Goal: Task Accomplishment & Management: Manage account settings

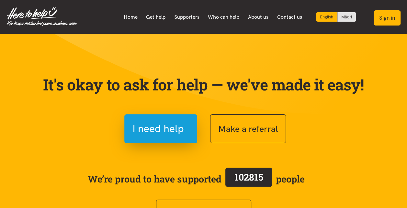
click at [385, 17] on button "Sign in" at bounding box center [387, 17] width 27 height 15
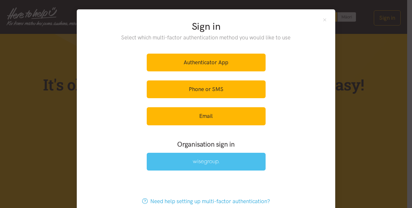
click at [210, 160] on img at bounding box center [206, 163] width 27 height 6
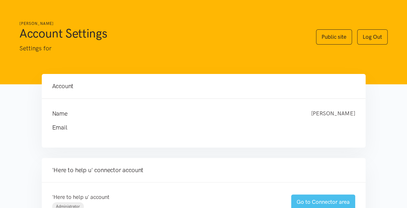
click at [315, 208] on link "Go to Connector area" at bounding box center [323, 202] width 64 height 15
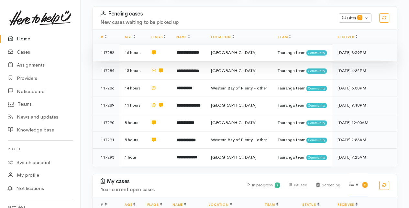
scroll to position [129, 0]
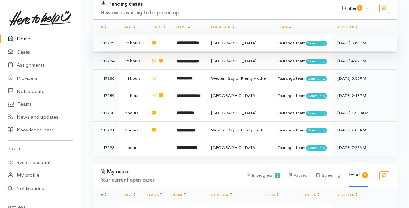
click at [189, 45] on b "**********" at bounding box center [187, 43] width 23 height 4
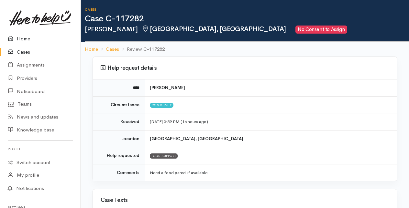
click at [25, 38] on link "Home" at bounding box center [40, 38] width 81 height 13
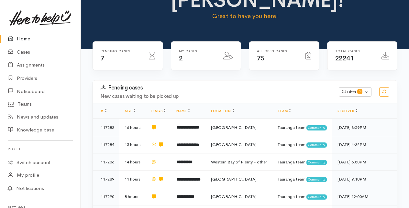
scroll to position [65, 0]
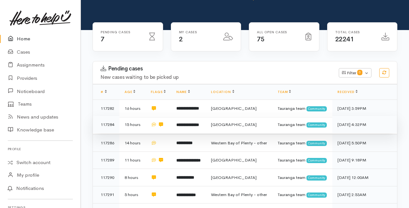
click at [199, 127] on b "**********" at bounding box center [187, 125] width 23 height 4
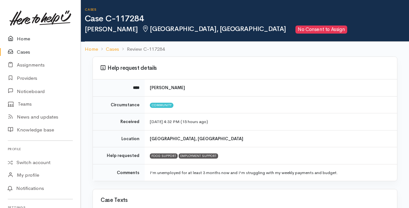
click at [28, 38] on link "Home" at bounding box center [40, 38] width 81 height 13
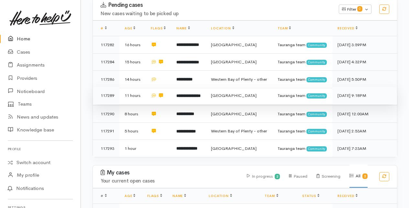
scroll to position [129, 0]
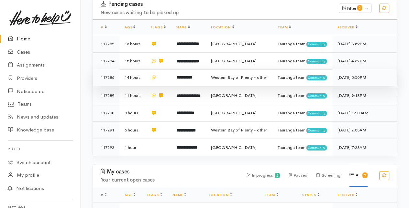
click at [179, 80] on b "**********" at bounding box center [184, 77] width 16 height 4
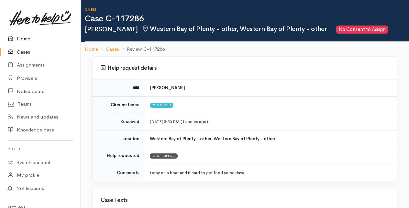
click at [23, 39] on link "Home" at bounding box center [40, 38] width 81 height 13
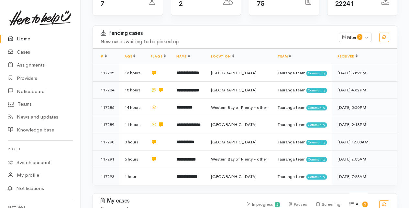
scroll to position [129, 0]
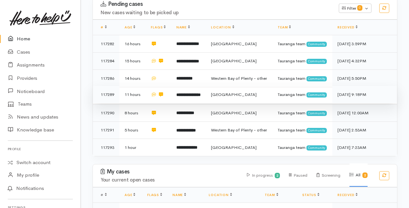
click at [177, 104] on td "**********" at bounding box center [188, 94] width 35 height 17
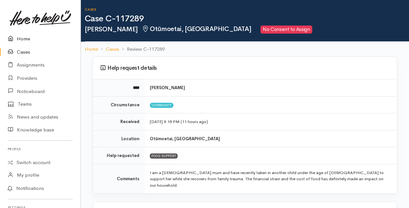
click at [23, 39] on link "Home" at bounding box center [40, 38] width 81 height 13
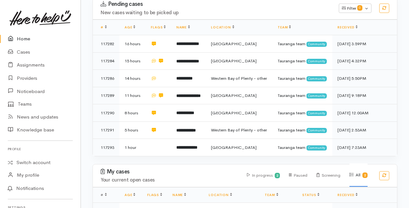
scroll to position [162, 0]
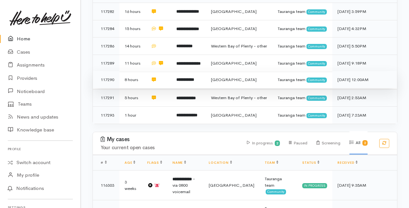
click at [181, 82] on b "**********" at bounding box center [185, 80] width 18 height 4
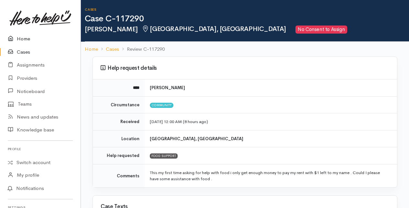
click at [19, 38] on link "Home" at bounding box center [40, 38] width 81 height 13
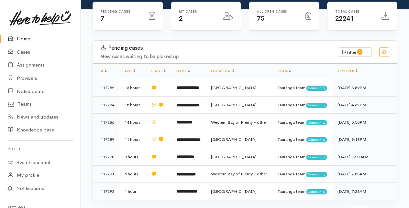
scroll to position [129, 0]
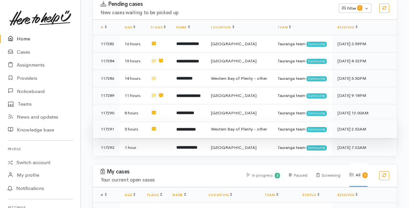
click at [187, 132] on b "**********" at bounding box center [185, 130] width 19 height 4
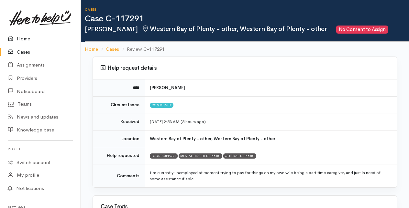
click at [23, 39] on link "Home" at bounding box center [40, 38] width 81 height 13
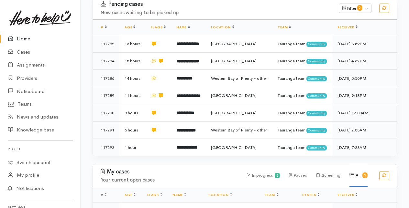
scroll to position [162, 0]
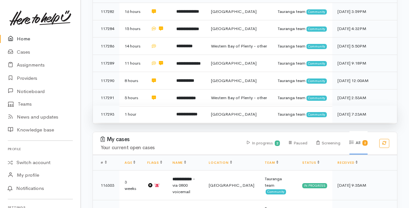
click at [185, 117] on b "**********" at bounding box center [186, 114] width 21 height 4
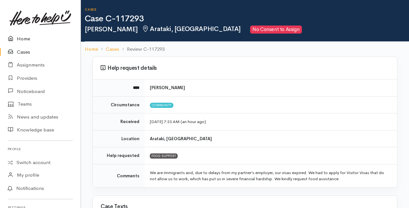
click at [23, 38] on link "Home" at bounding box center [40, 38] width 81 height 13
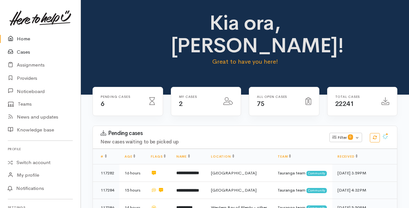
click at [25, 53] on link "Cases" at bounding box center [40, 52] width 81 height 13
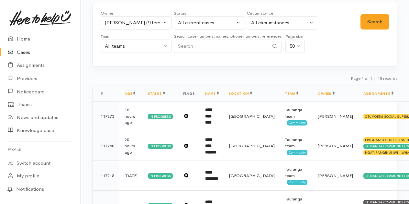
scroll to position [1, 0]
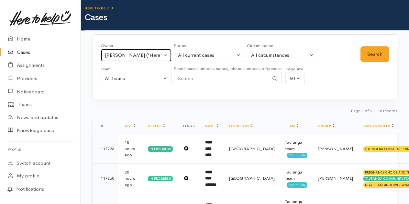
click at [164, 56] on button "Karli Morris ('Here to help u')" at bounding box center [136, 55] width 71 height 13
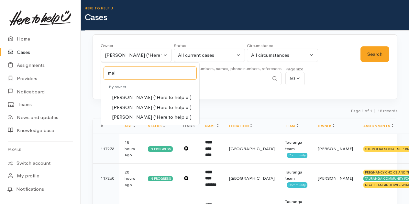
type input "mal"
click at [127, 105] on span "Malia Stowers ('Here to help u')" at bounding box center [152, 107] width 80 height 7
select select "1613"
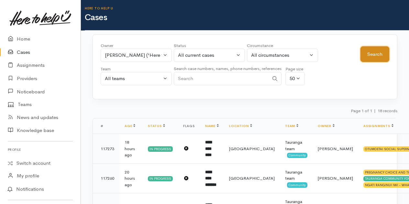
click at [375, 54] on button "Search" at bounding box center [375, 54] width 29 height 16
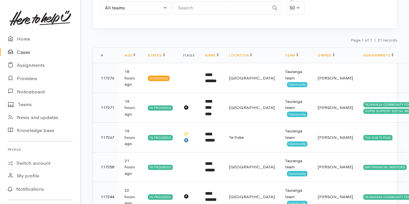
scroll to position [0, 0]
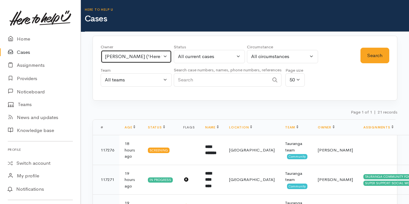
click at [166, 56] on button "Malia Stowers ('Here to help u')" at bounding box center [136, 56] width 71 height 13
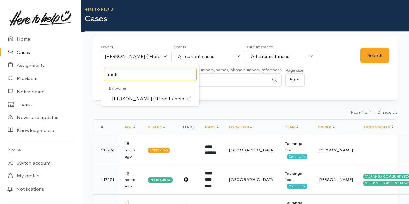
type input "rach"
click at [123, 95] on span "Rachel Proctor ('Here to help u')" at bounding box center [152, 98] width 80 height 7
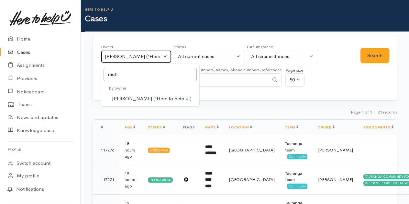
select select "1612"
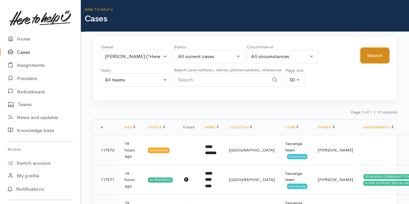
click at [378, 57] on button "Search" at bounding box center [375, 56] width 29 height 16
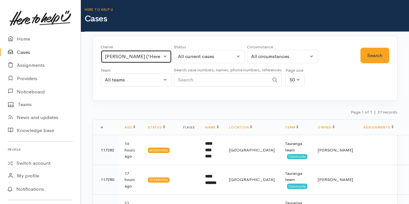
click at [166, 54] on button "Rachel Proctor ('Here to help u')" at bounding box center [136, 56] width 71 height 13
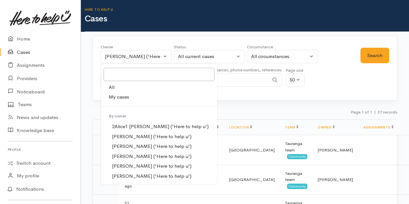
click at [120, 96] on span "My cases" at bounding box center [119, 96] width 20 height 7
select select "205"
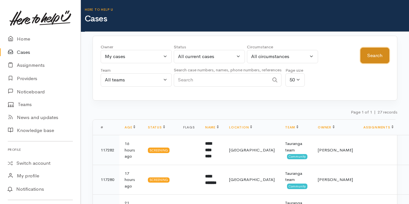
click at [375, 56] on button "Search" at bounding box center [375, 56] width 29 height 16
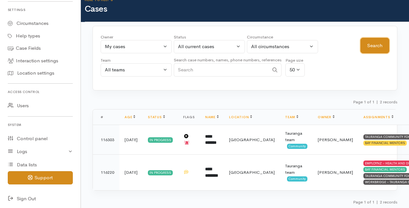
scroll to position [199, 0]
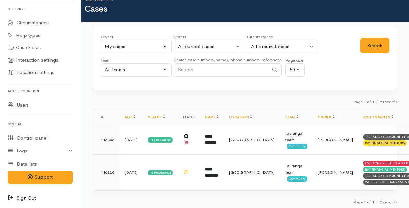
click at [12, 196] on icon at bounding box center [12, 199] width 9 height 8
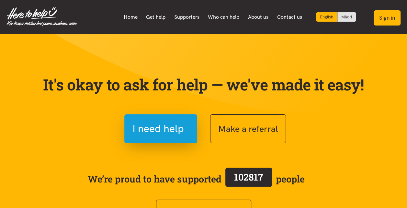
click at [387, 17] on button "Sign in" at bounding box center [387, 17] width 27 height 15
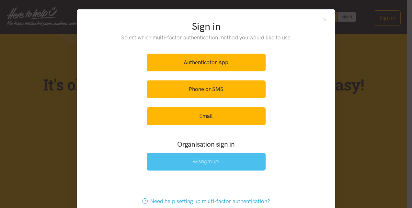
click at [201, 161] on img at bounding box center [206, 163] width 27 height 6
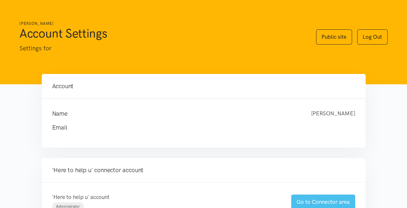
click at [311, 201] on link "Go to Connector area" at bounding box center [323, 202] width 64 height 15
